Goal: Find specific page/section: Find specific page/section

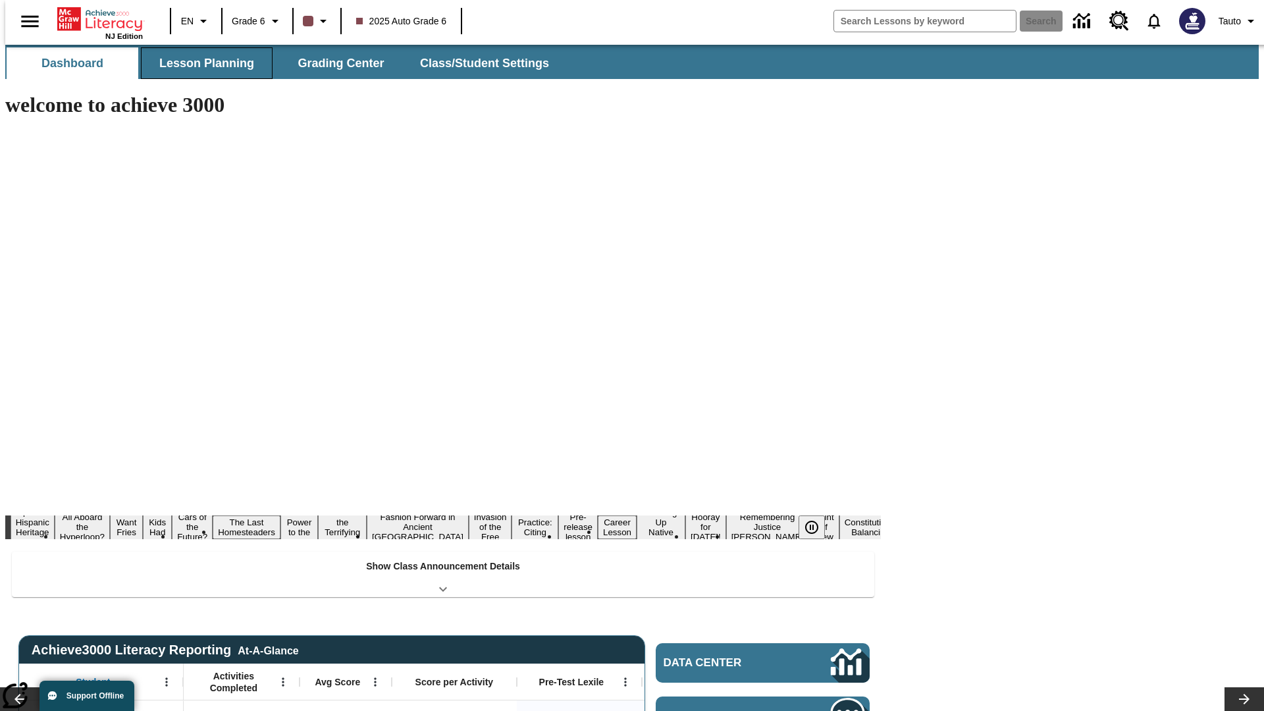
click at [201, 63] on span "Lesson Planning" at bounding box center [206, 63] width 95 height 15
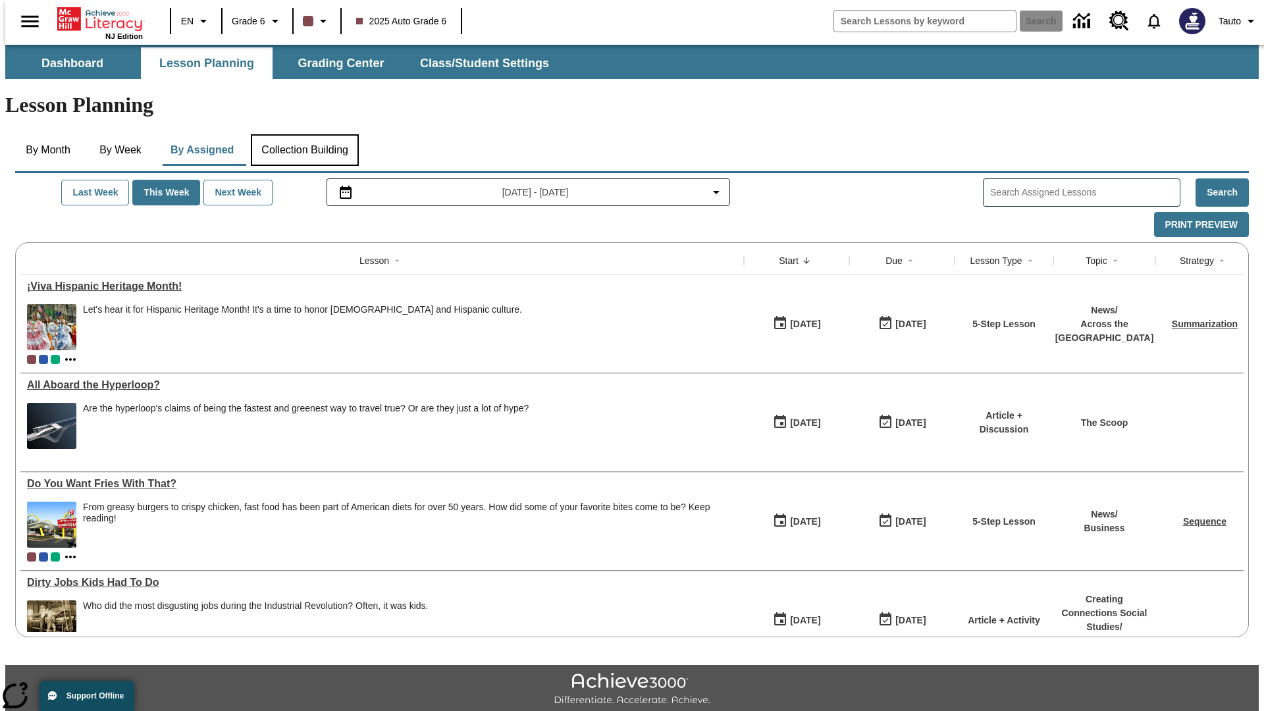
click at [304, 134] on button "Collection Building" at bounding box center [305, 150] width 108 height 32
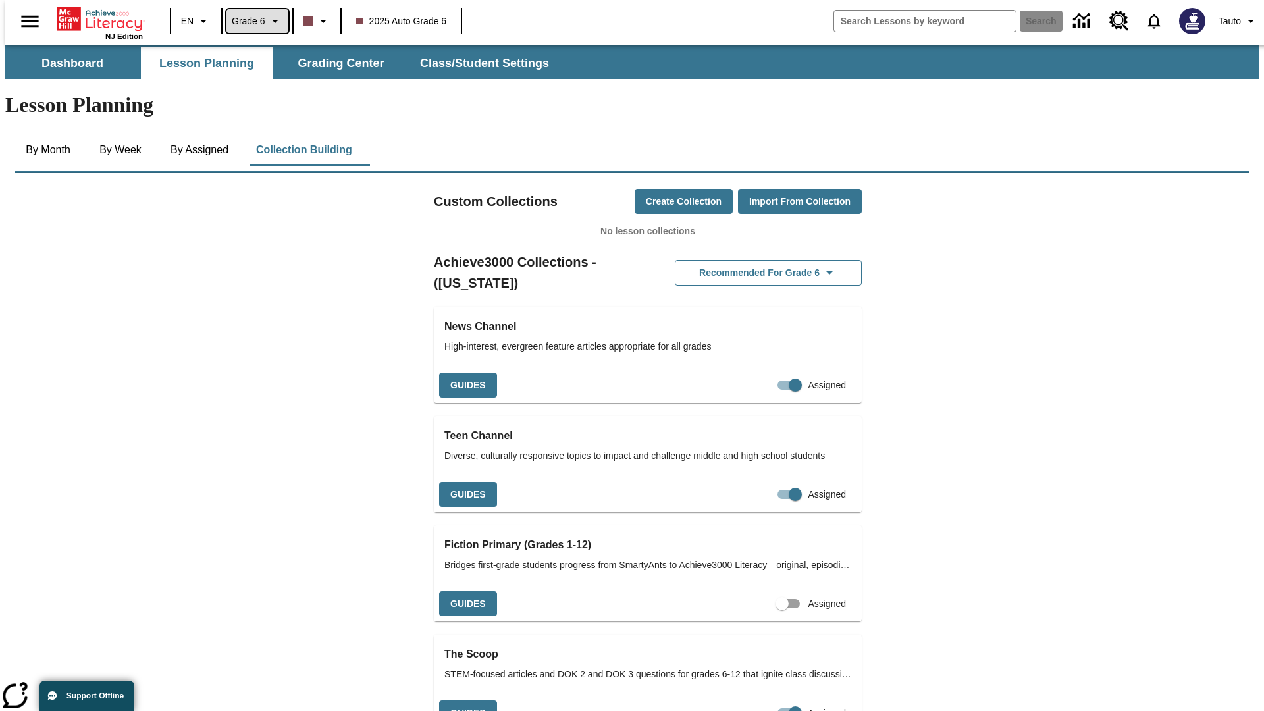
click at [253, 21] on span "Grade 6" at bounding box center [249, 21] width 34 height 14
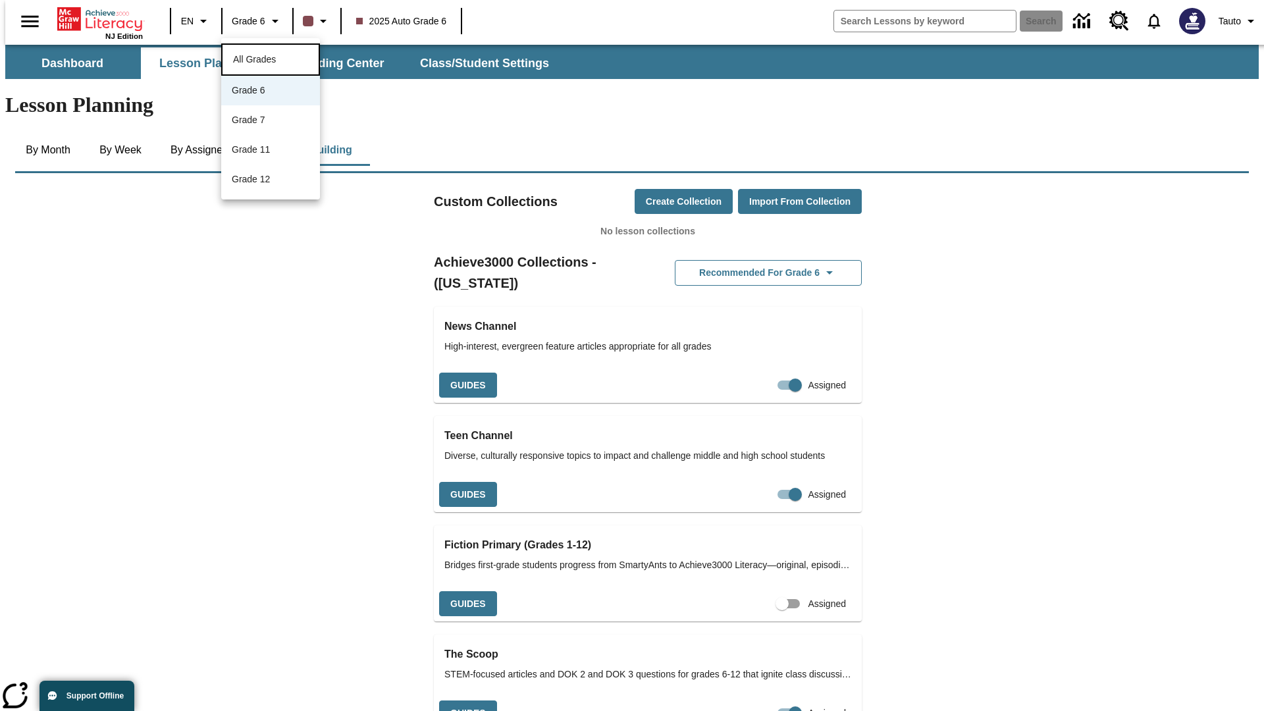
click at [271, 58] on span "All Grades" at bounding box center [254, 59] width 43 height 11
